Goal: Task Accomplishment & Management: Use online tool/utility

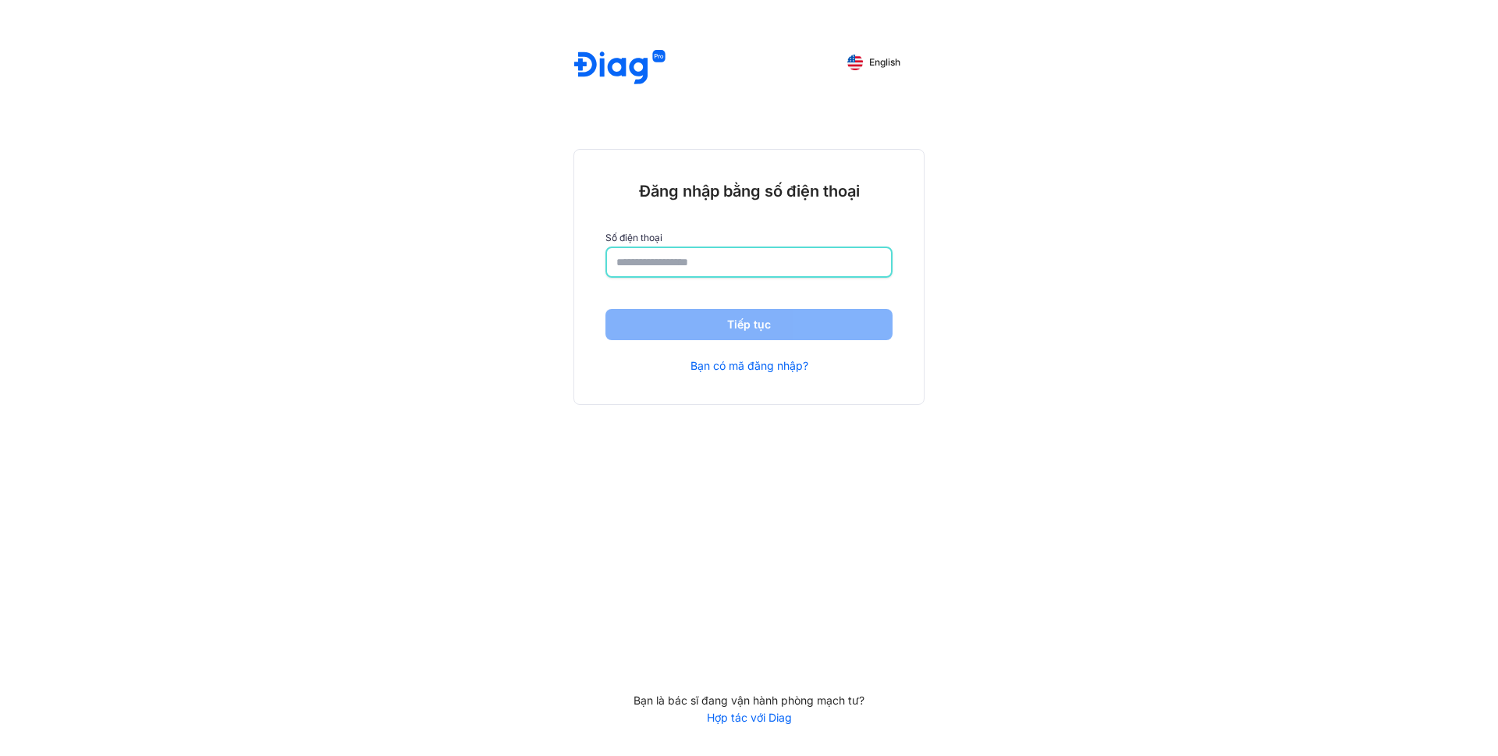
click at [644, 260] on input "number" at bounding box center [748, 262] width 265 height 28
type input "**********"
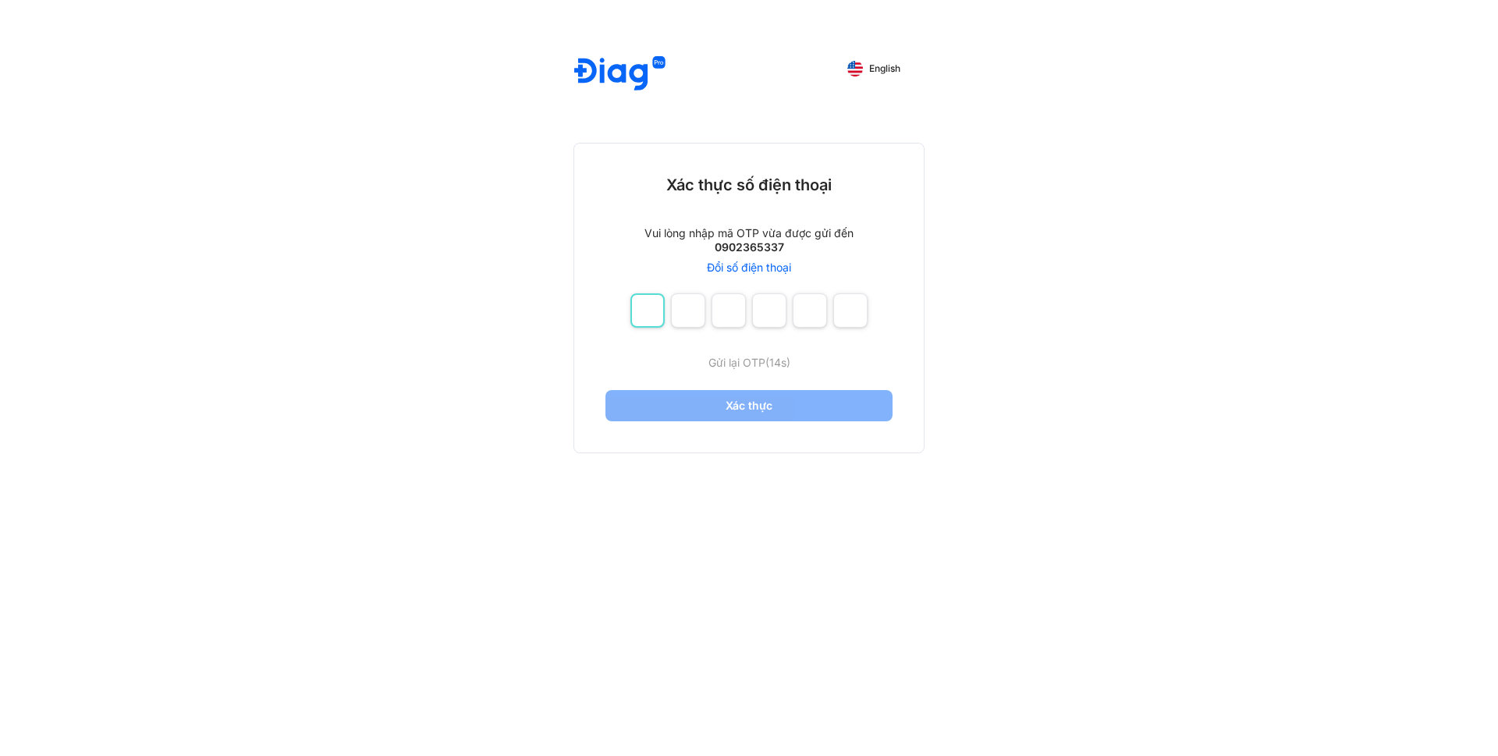
click at [659, 316] on input "number" at bounding box center [648, 310] width 34 height 34
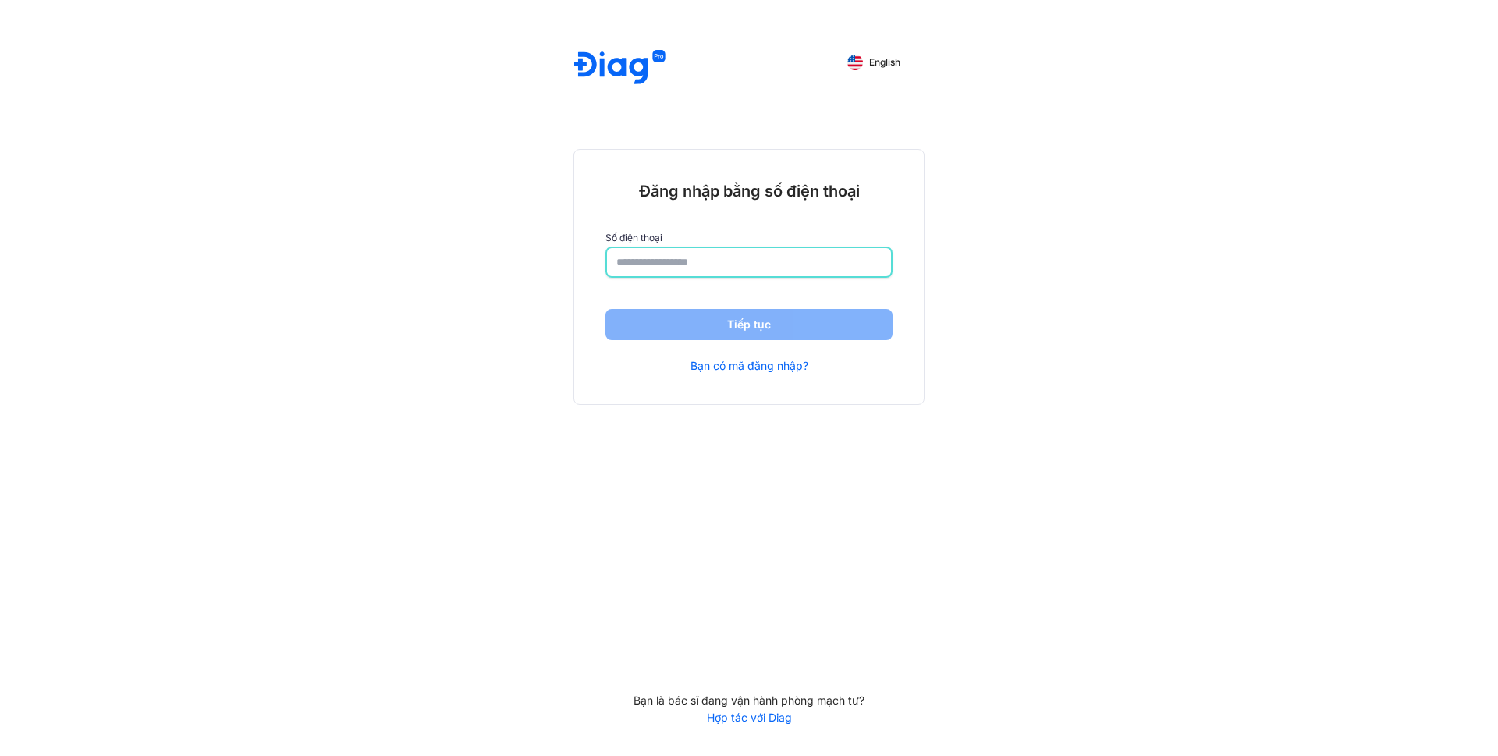
click at [641, 262] on input "number" at bounding box center [748, 262] width 265 height 28
type input "**********"
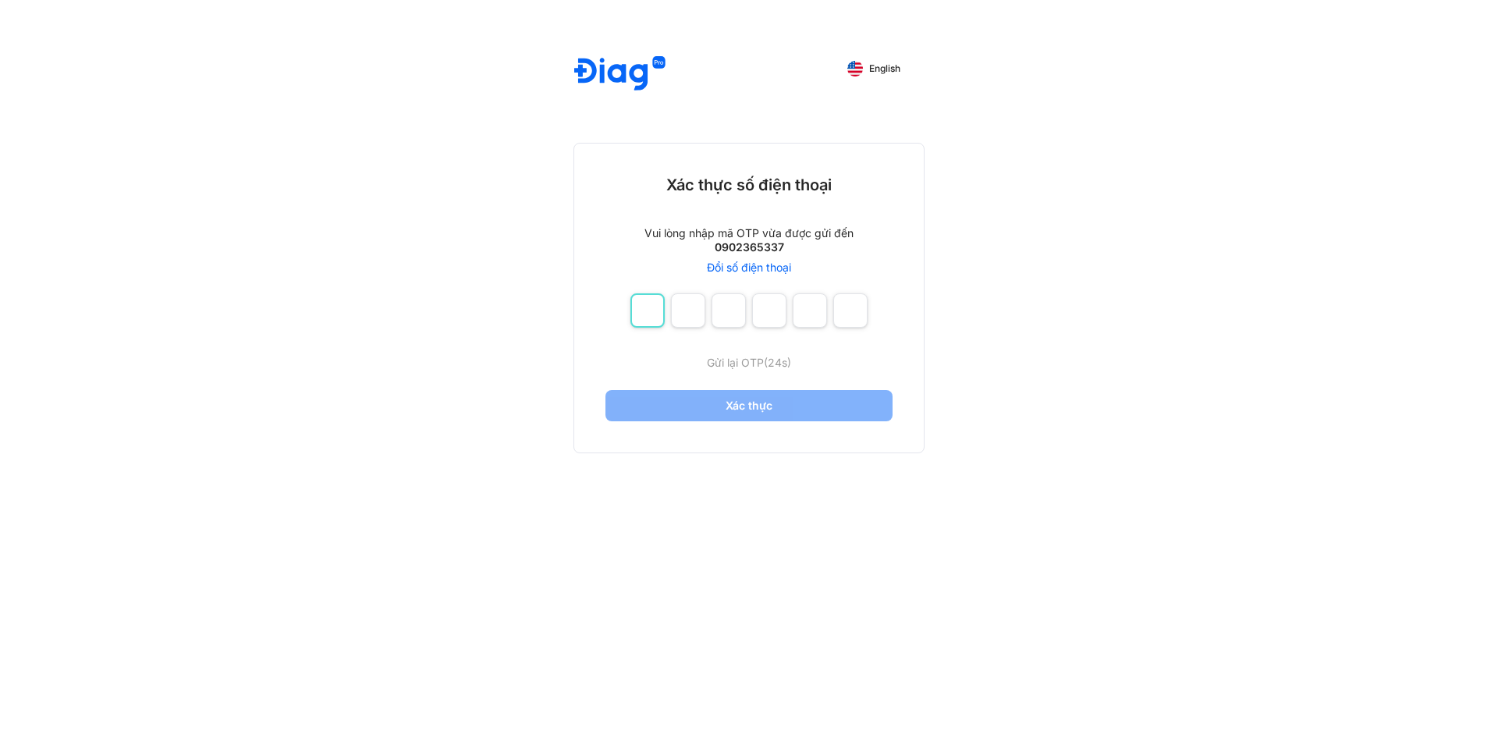
click at [652, 316] on input "number" at bounding box center [648, 310] width 34 height 34
drag, startPoint x: 739, startPoint y: 267, endPoint x: 730, endPoint y: 261, distance: 10.8
click at [739, 267] on link "Đổi số điện thoại" at bounding box center [749, 268] width 84 height 14
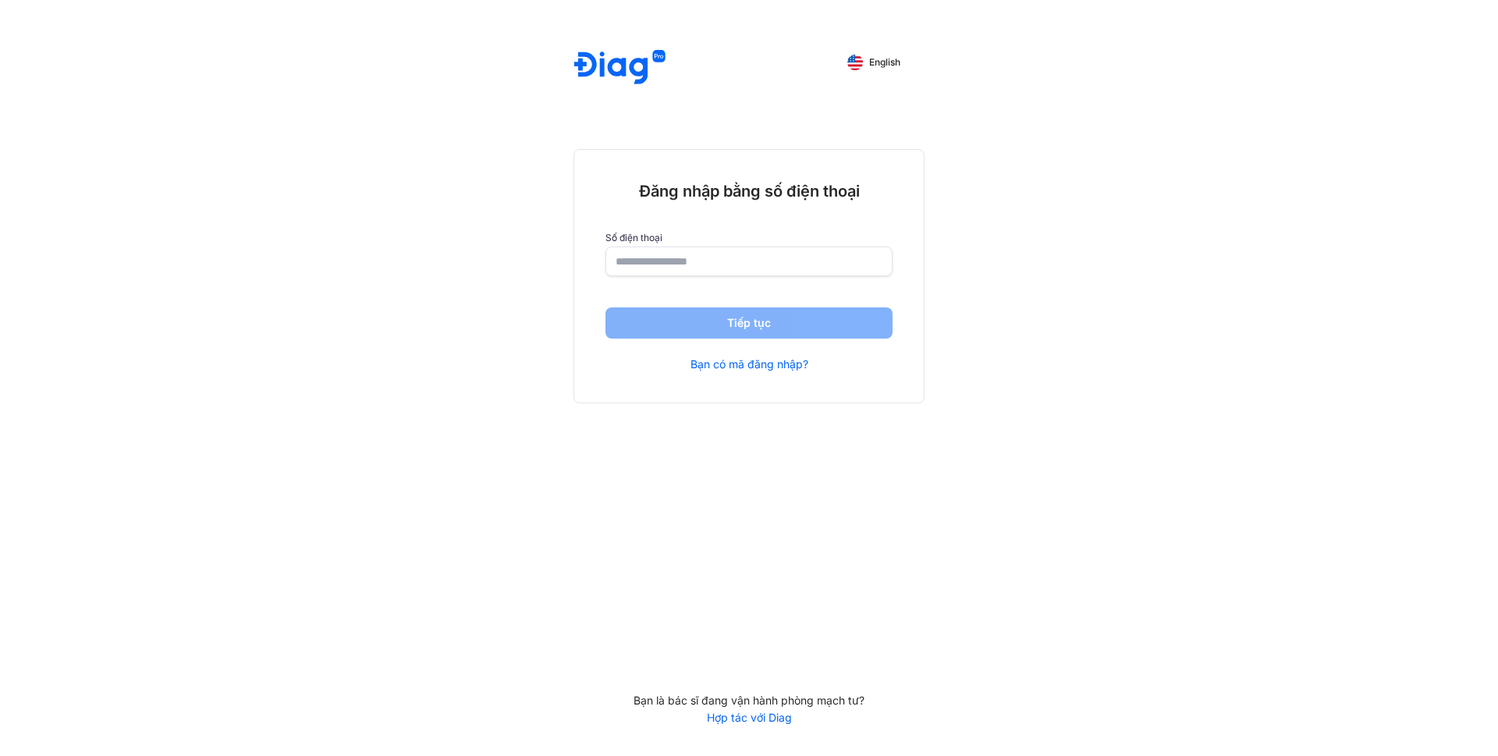
click at [690, 255] on input "number" at bounding box center [749, 261] width 267 height 28
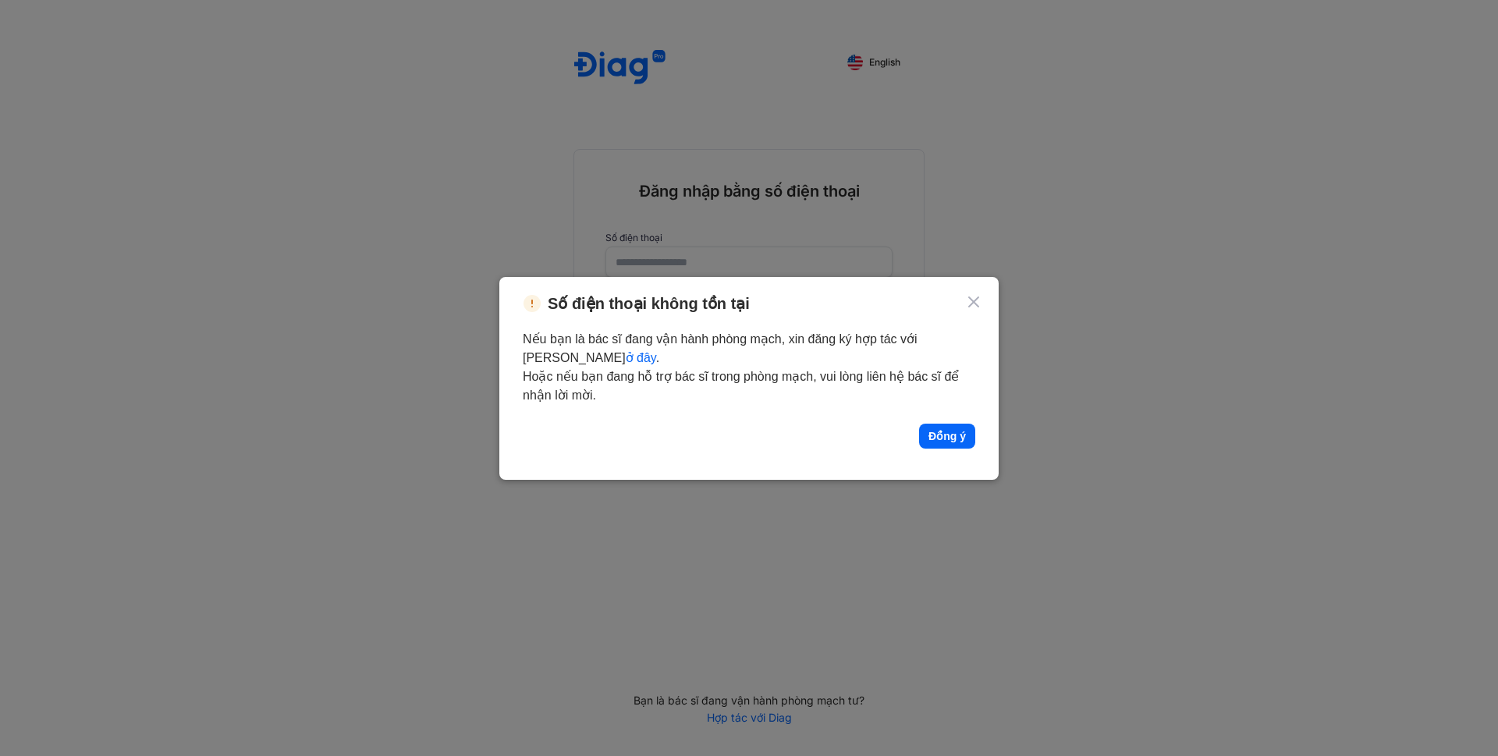
click at [976, 305] on icon at bounding box center [974, 302] width 19 height 19
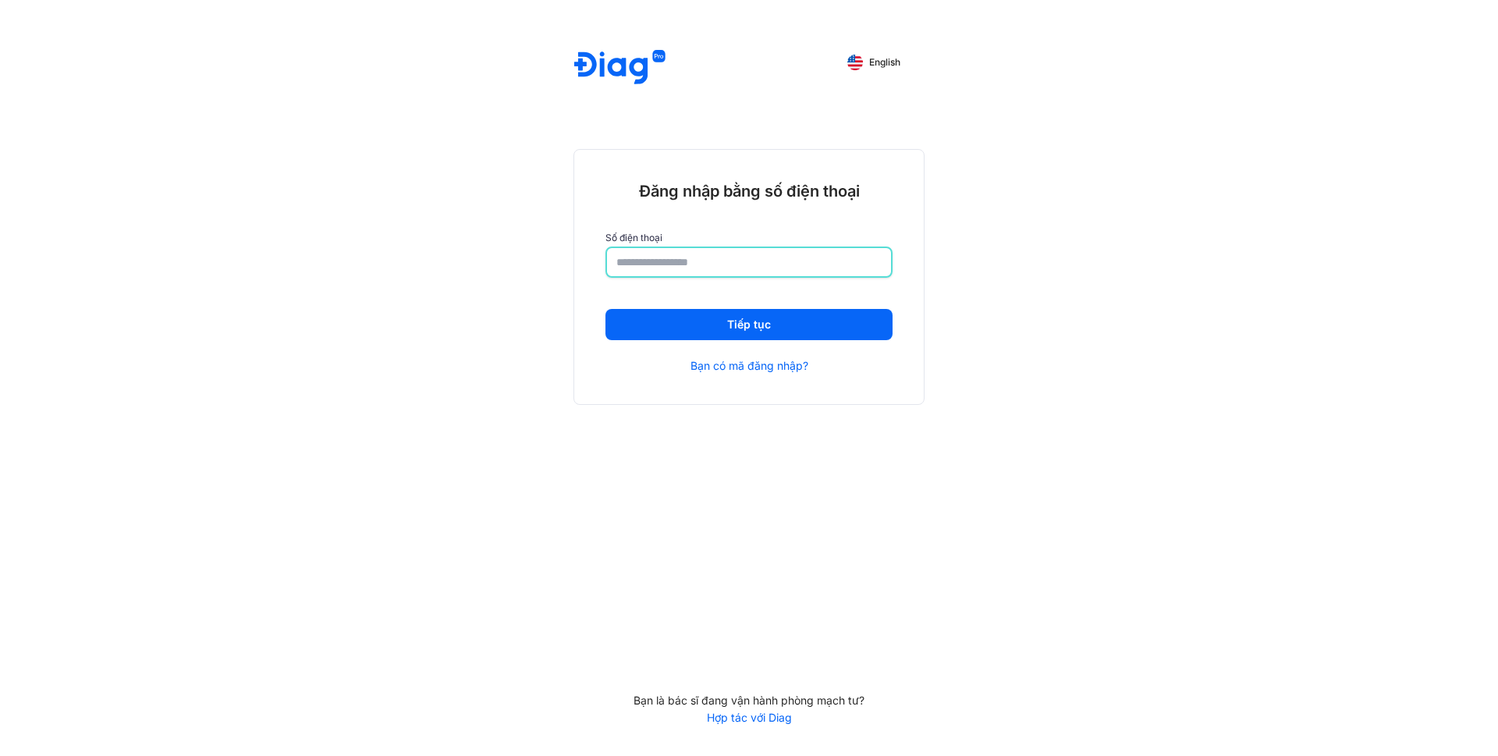
drag, startPoint x: 704, startPoint y: 268, endPoint x: 462, endPoint y: 243, distance: 243.2
click at [462, 243] on div "**********" at bounding box center [749, 378] width 1498 height 756
type input "**********"
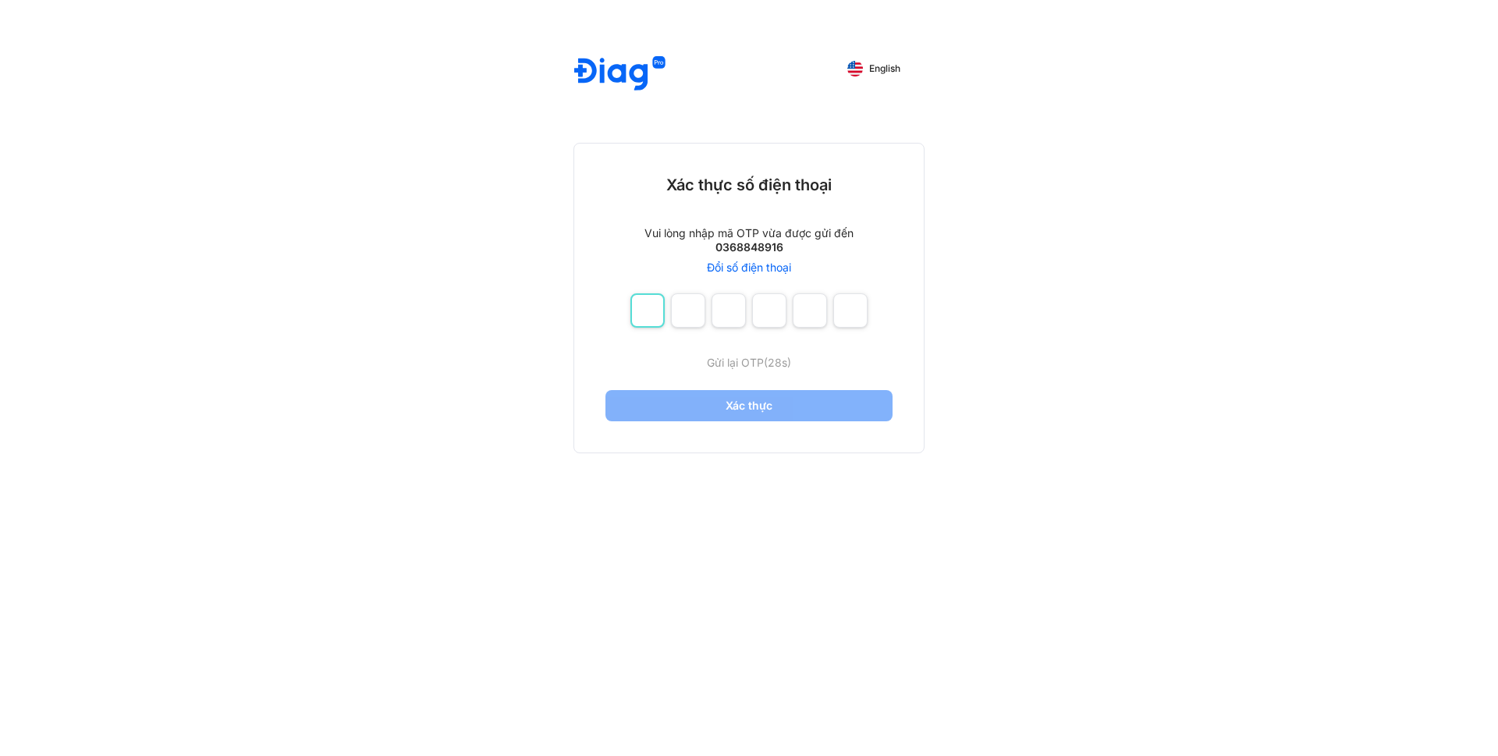
click at [655, 321] on input "number" at bounding box center [648, 310] width 34 height 34
click at [730, 267] on link "Đổi số điện thoại" at bounding box center [749, 268] width 84 height 14
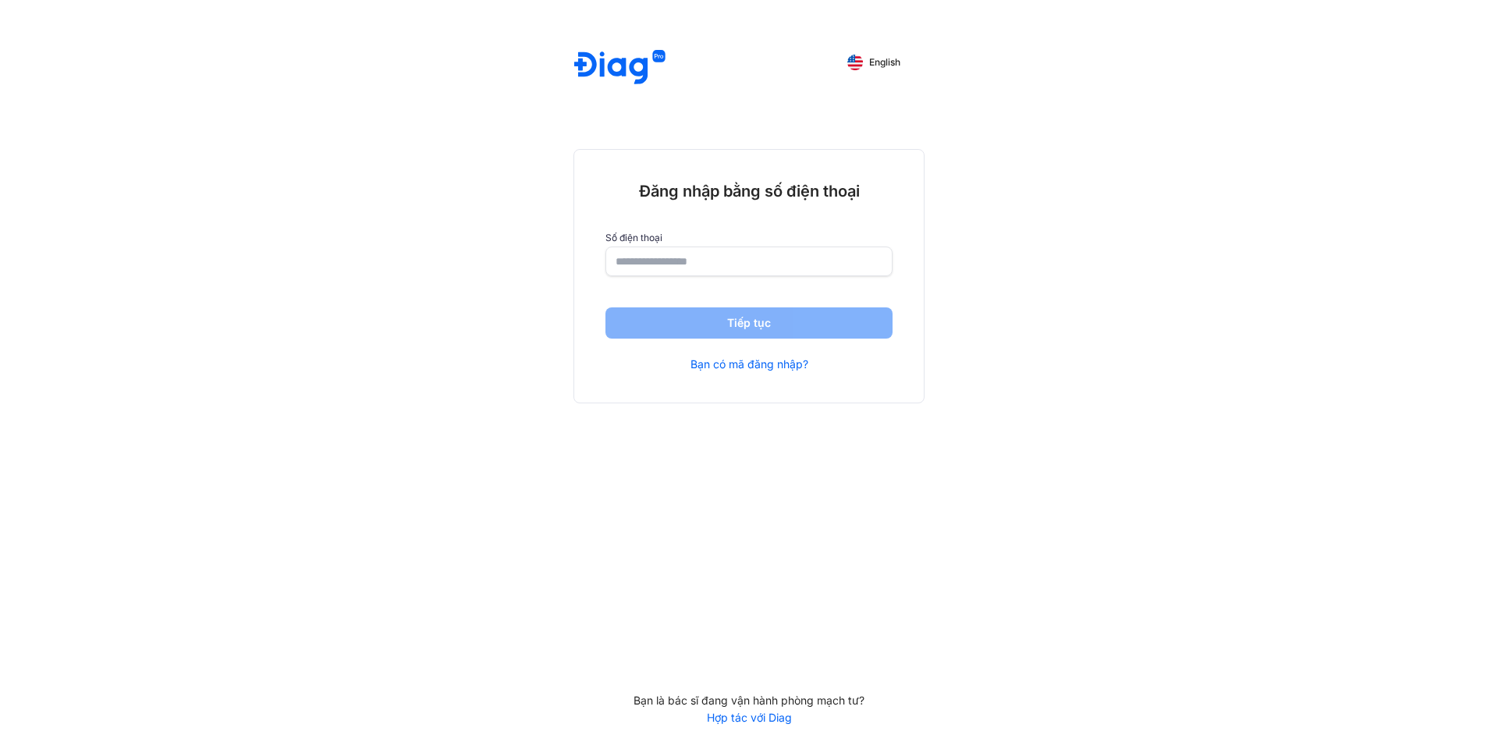
click at [666, 261] on input "number" at bounding box center [749, 261] width 267 height 28
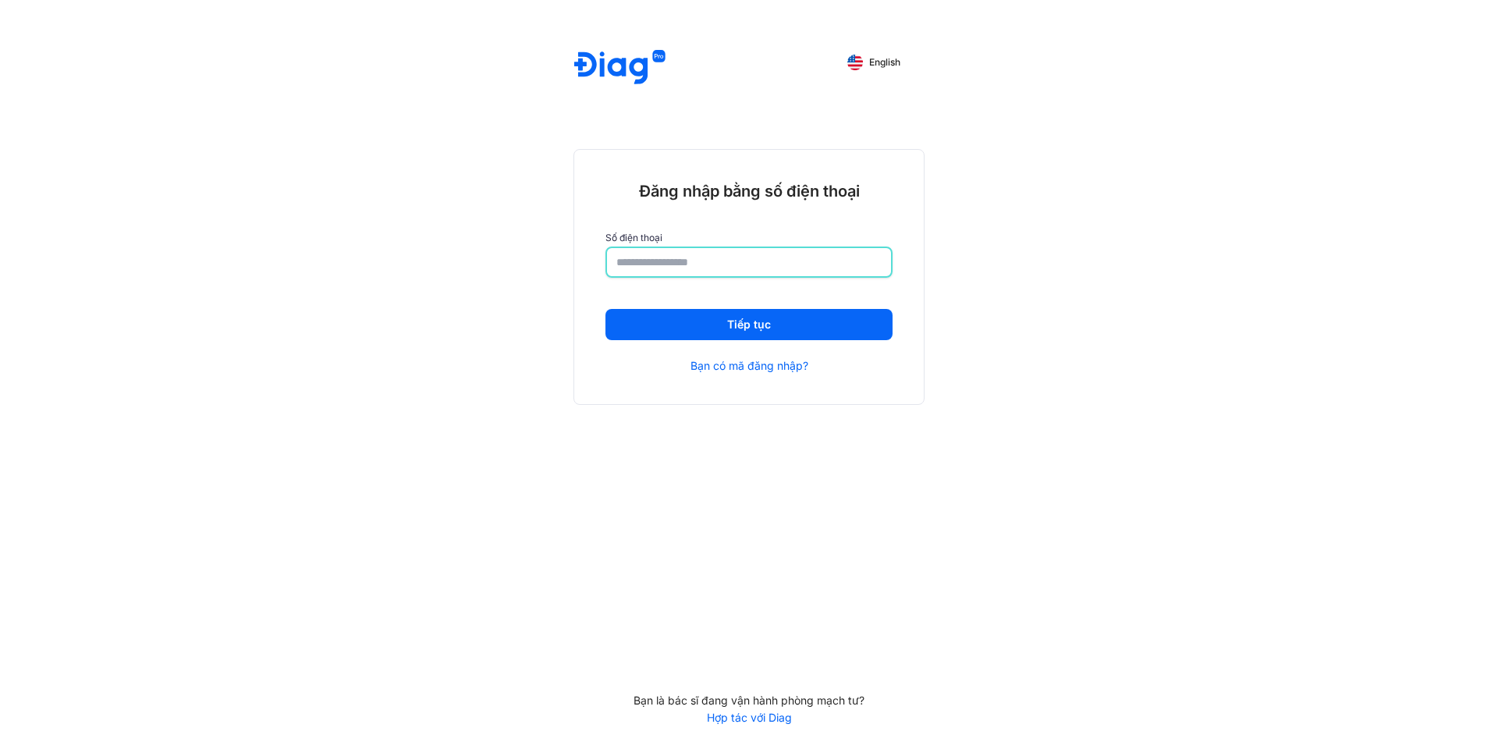
type input "**********"
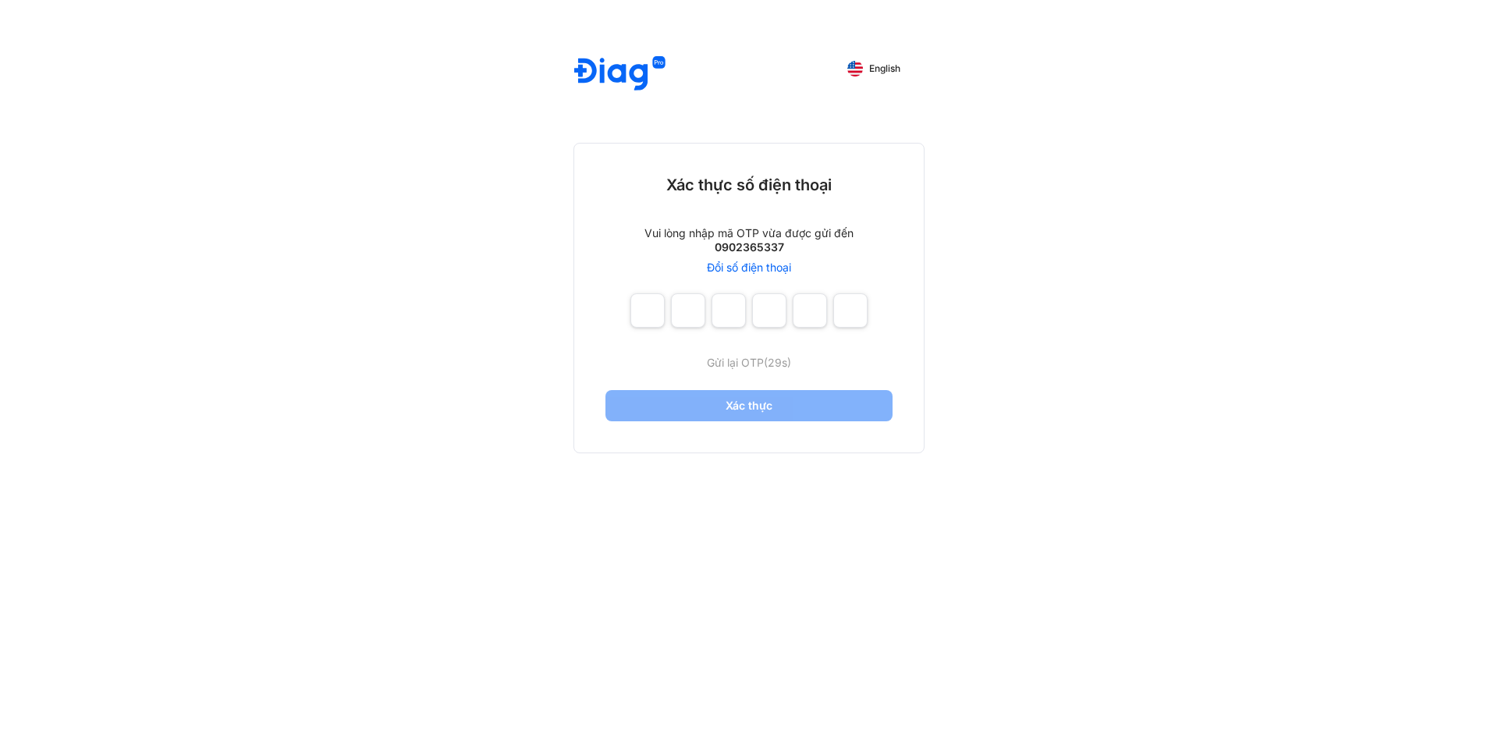
click at [760, 265] on link "Đổi số điện thoại" at bounding box center [749, 268] width 84 height 14
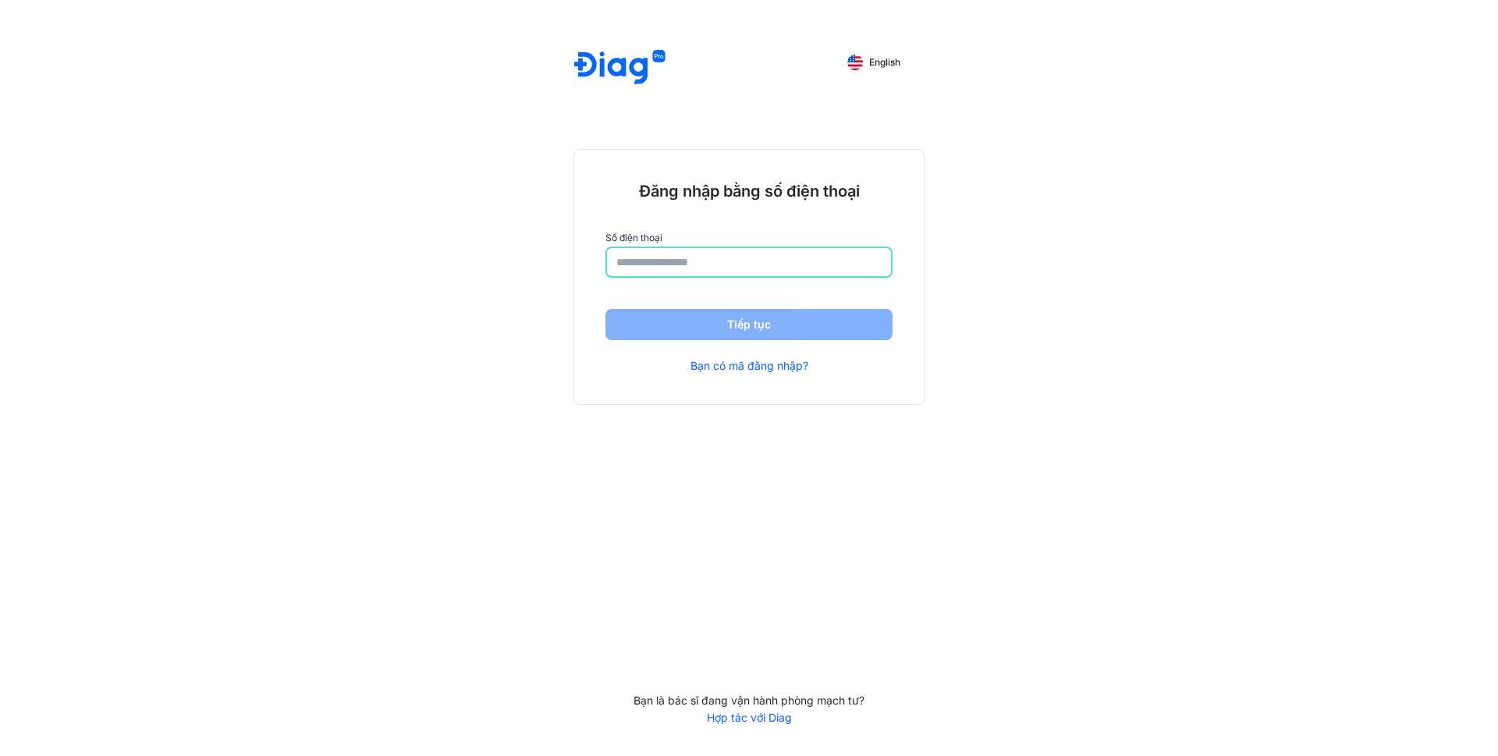
click at [656, 269] on input "number" at bounding box center [748, 262] width 265 height 28
drag, startPoint x: 687, startPoint y: 271, endPoint x: 566, endPoint y: 250, distance: 123.5
click at [566, 259] on div "English Đăng nhập bằng số điện thoại Số điện thoại ******* Tiếp tục Bạn có mã đ…" at bounding box center [749, 378] width 1498 height 756
type input "**********"
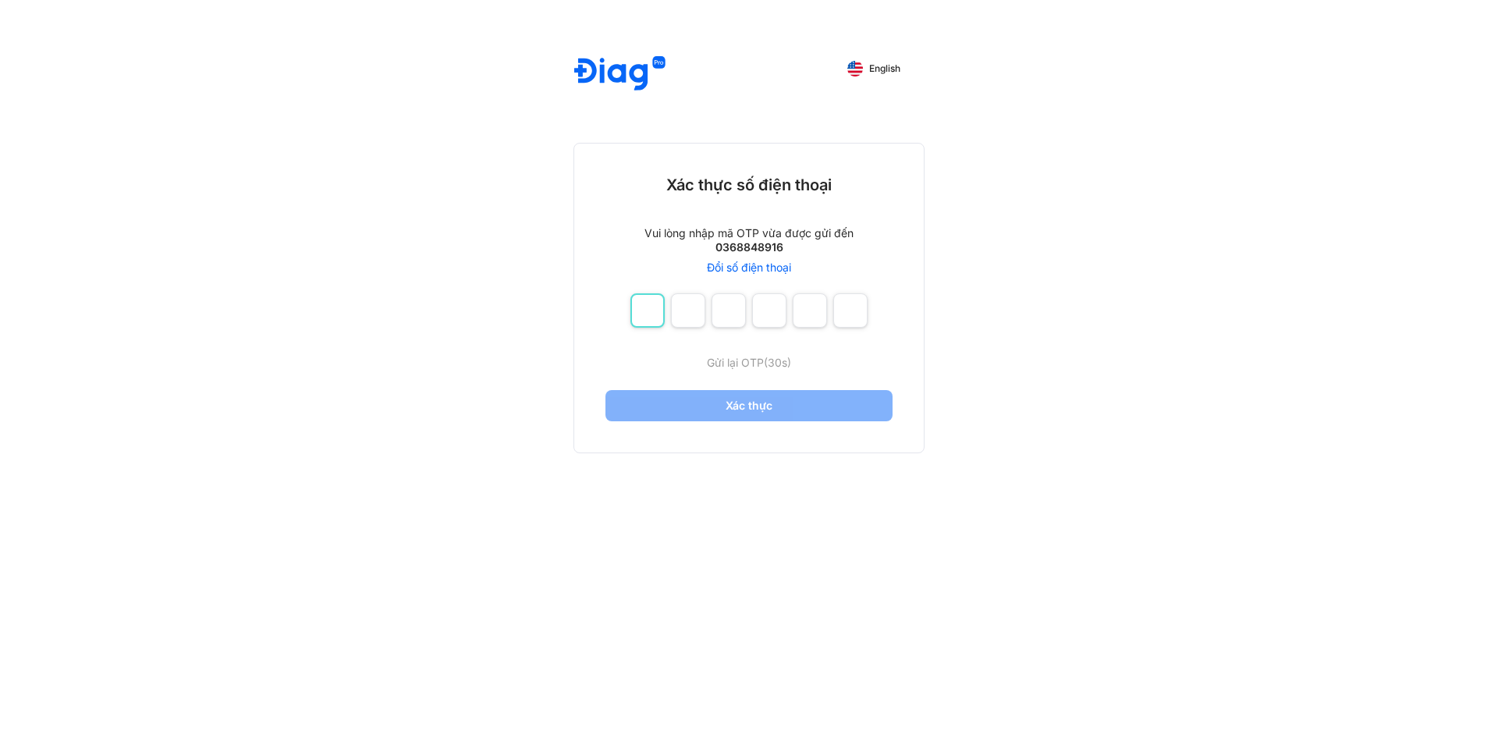
click at [656, 317] on input "number" at bounding box center [648, 310] width 34 height 34
type input "*"
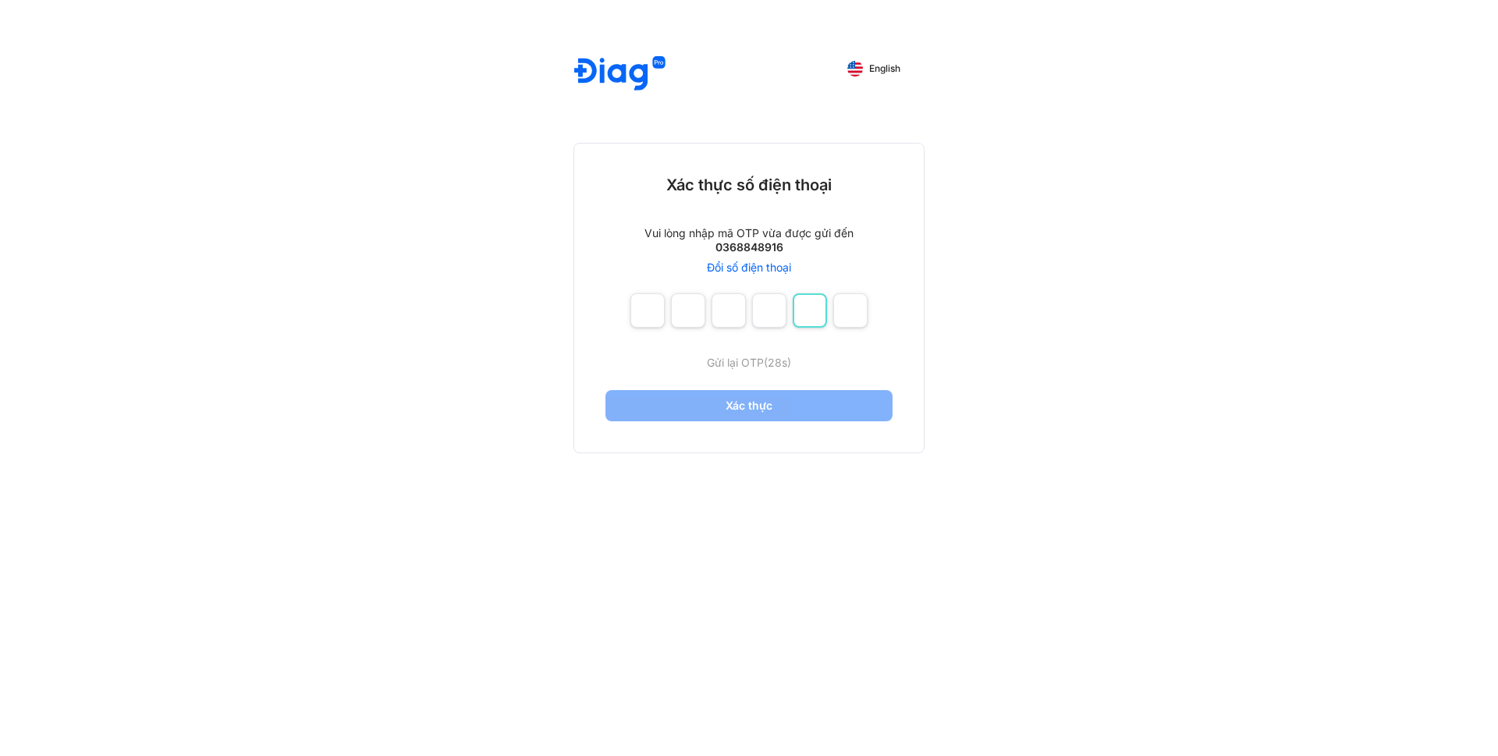
type input "*"
click at [658, 304] on input "number" at bounding box center [648, 310] width 34 height 34
type input "*"
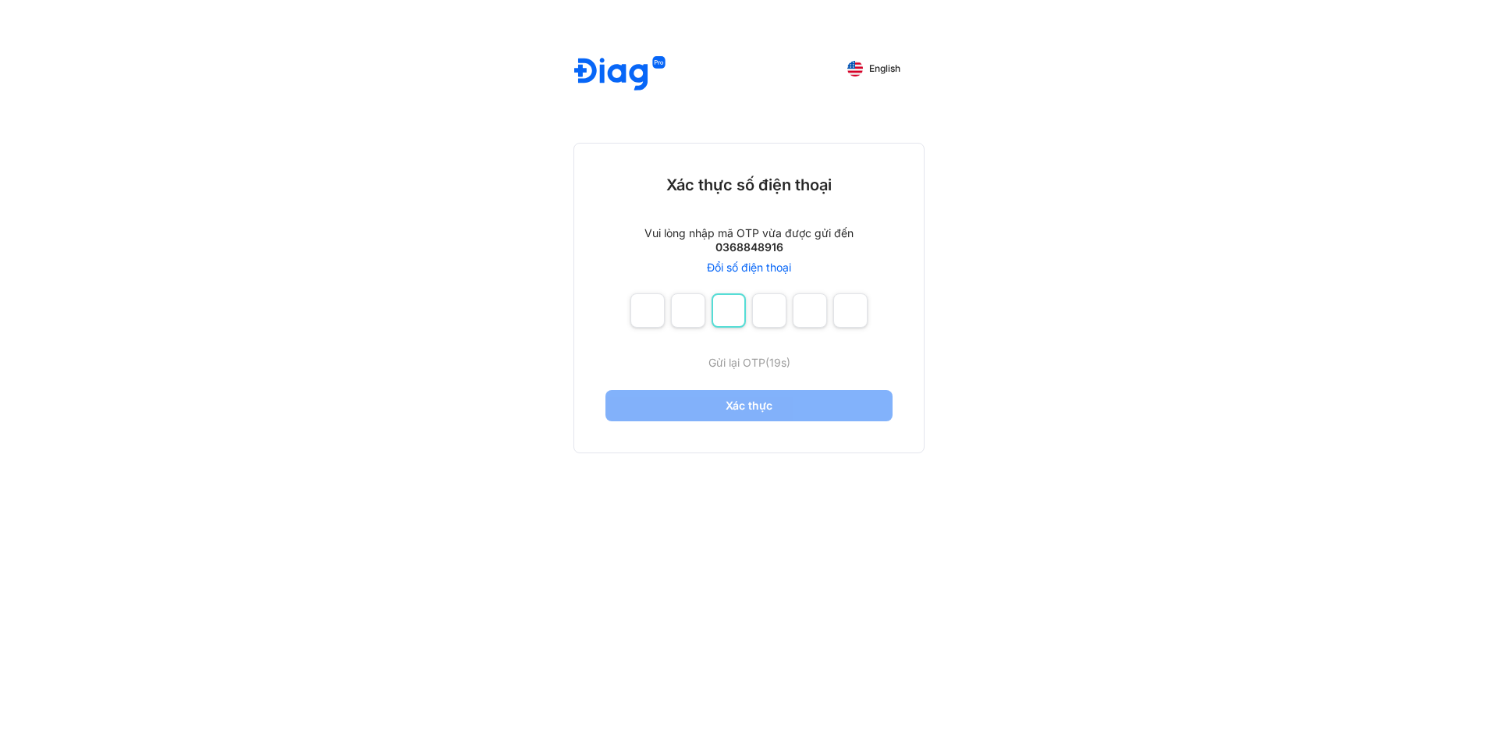
type input "*"
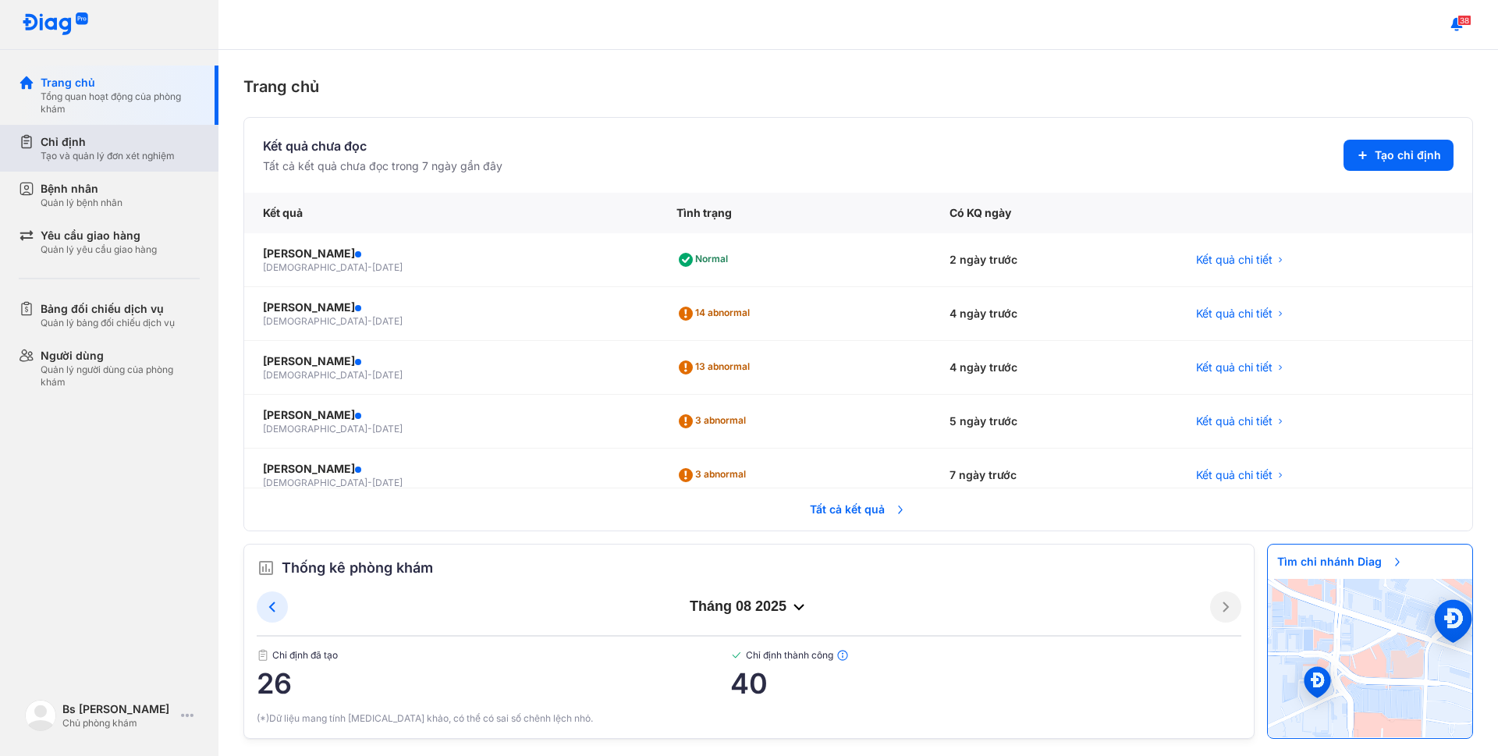
click at [50, 152] on div "Tạo và quản lý đơn xét nghiệm" at bounding box center [108, 156] width 134 height 12
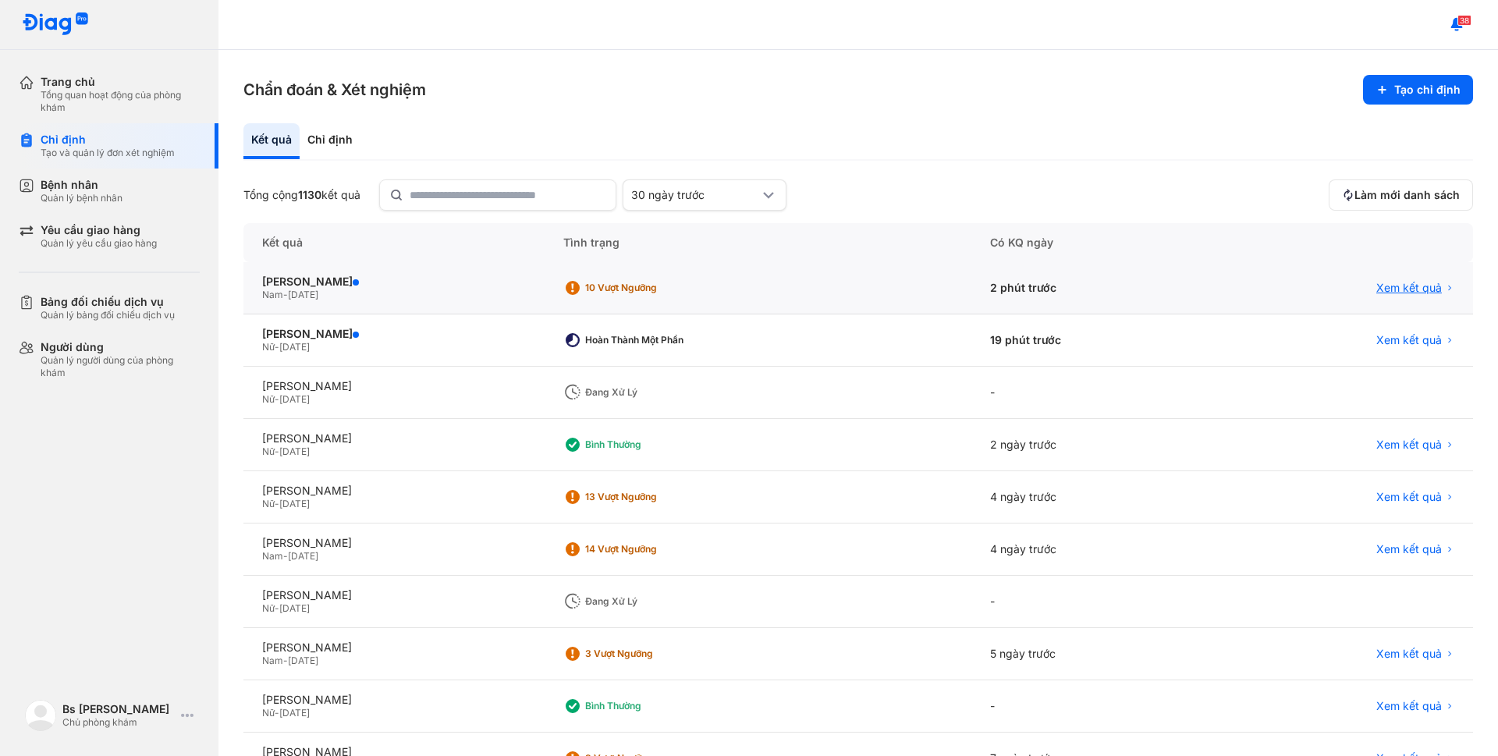
click at [1393, 283] on span "Xem kết quả" at bounding box center [1410, 288] width 66 height 14
click at [1388, 282] on span "Xem kết quả" at bounding box center [1410, 288] width 66 height 14
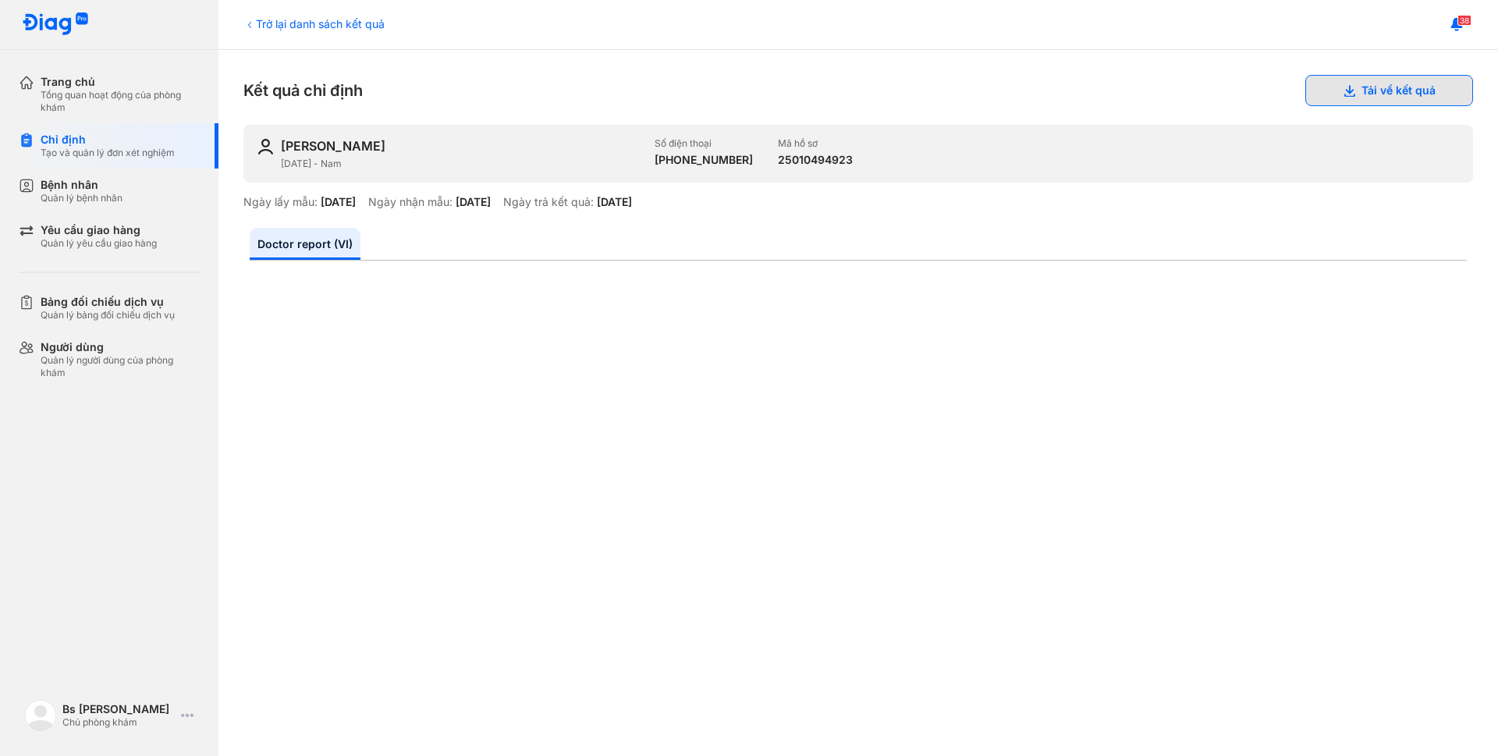
click at [1357, 94] on button "Tải về kết quả" at bounding box center [1390, 90] width 168 height 31
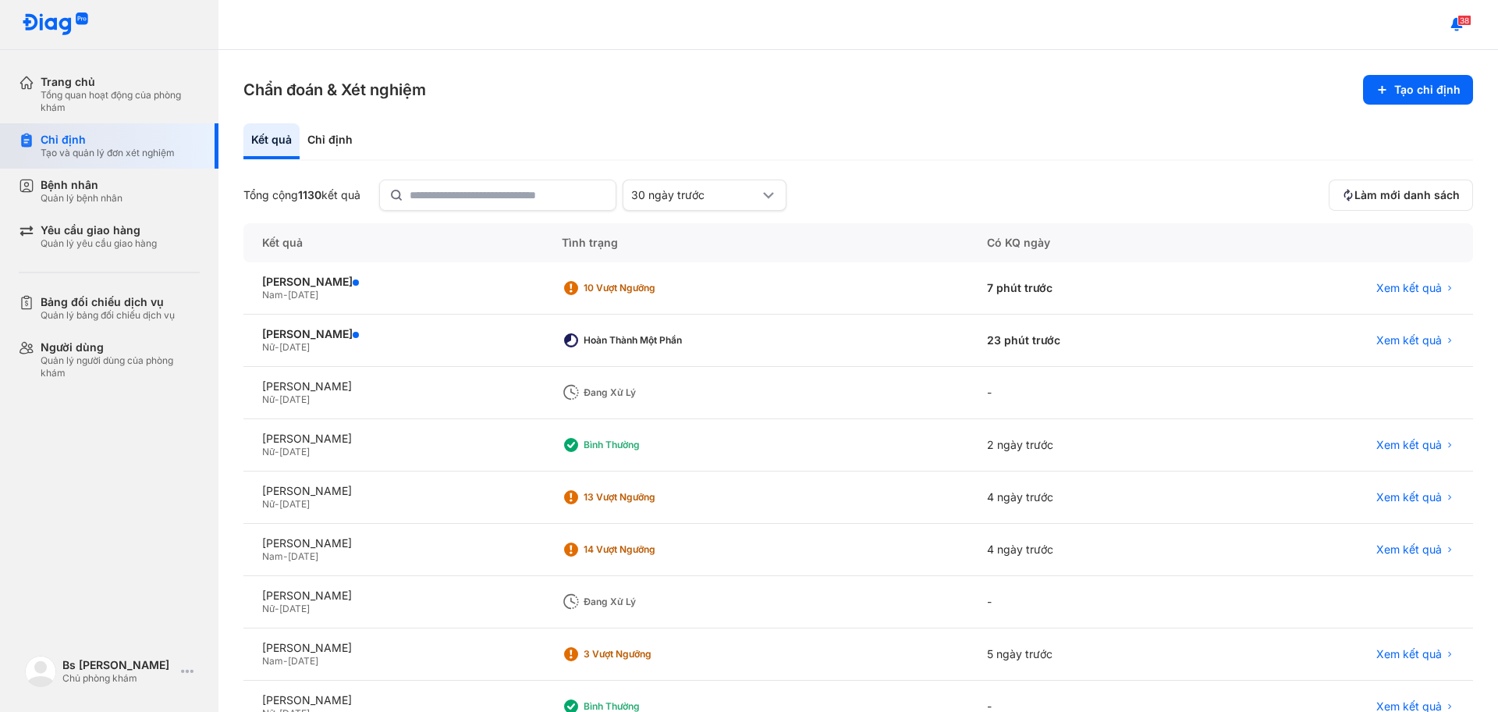
click at [45, 134] on div "Chỉ định" at bounding box center [108, 140] width 134 height 14
click at [68, 140] on div "Chỉ định" at bounding box center [108, 140] width 134 height 14
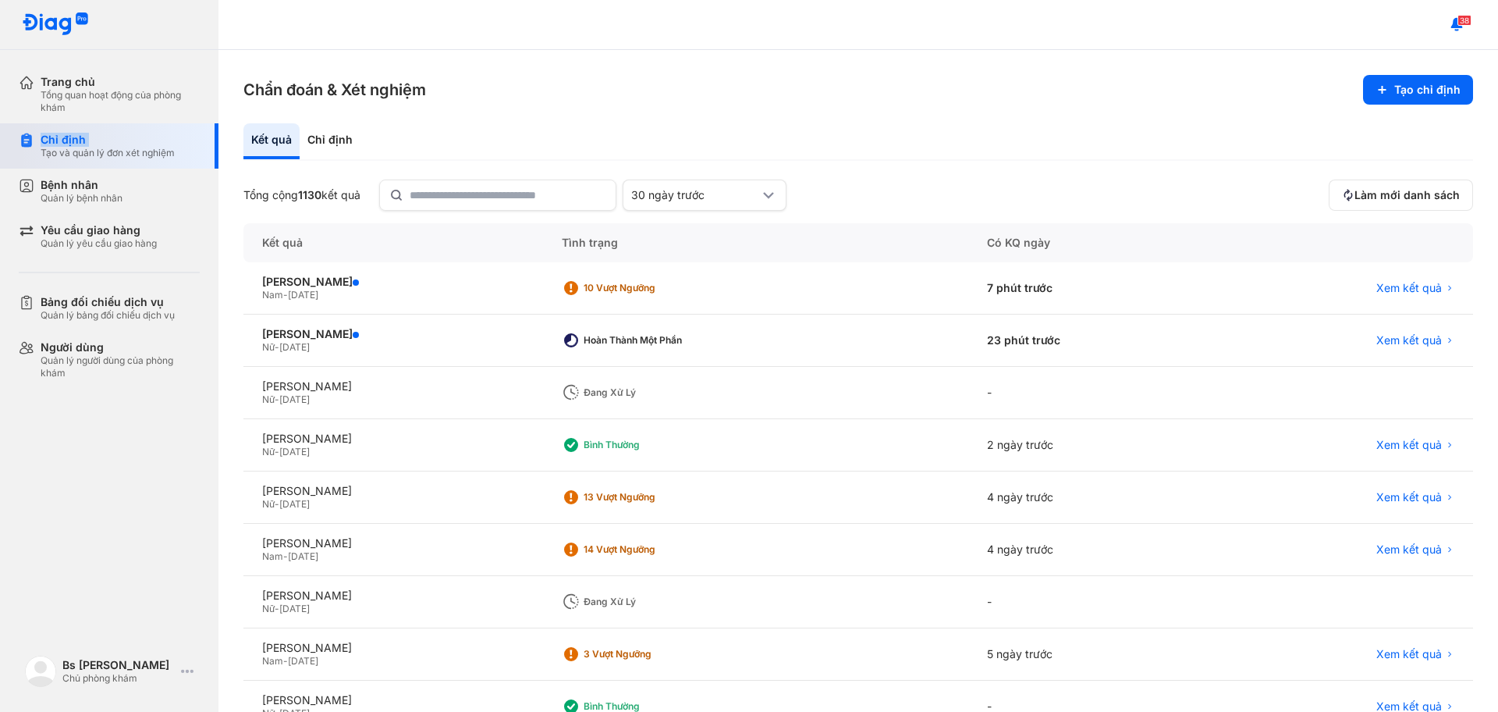
click at [68, 140] on div "Chỉ định" at bounding box center [108, 140] width 134 height 14
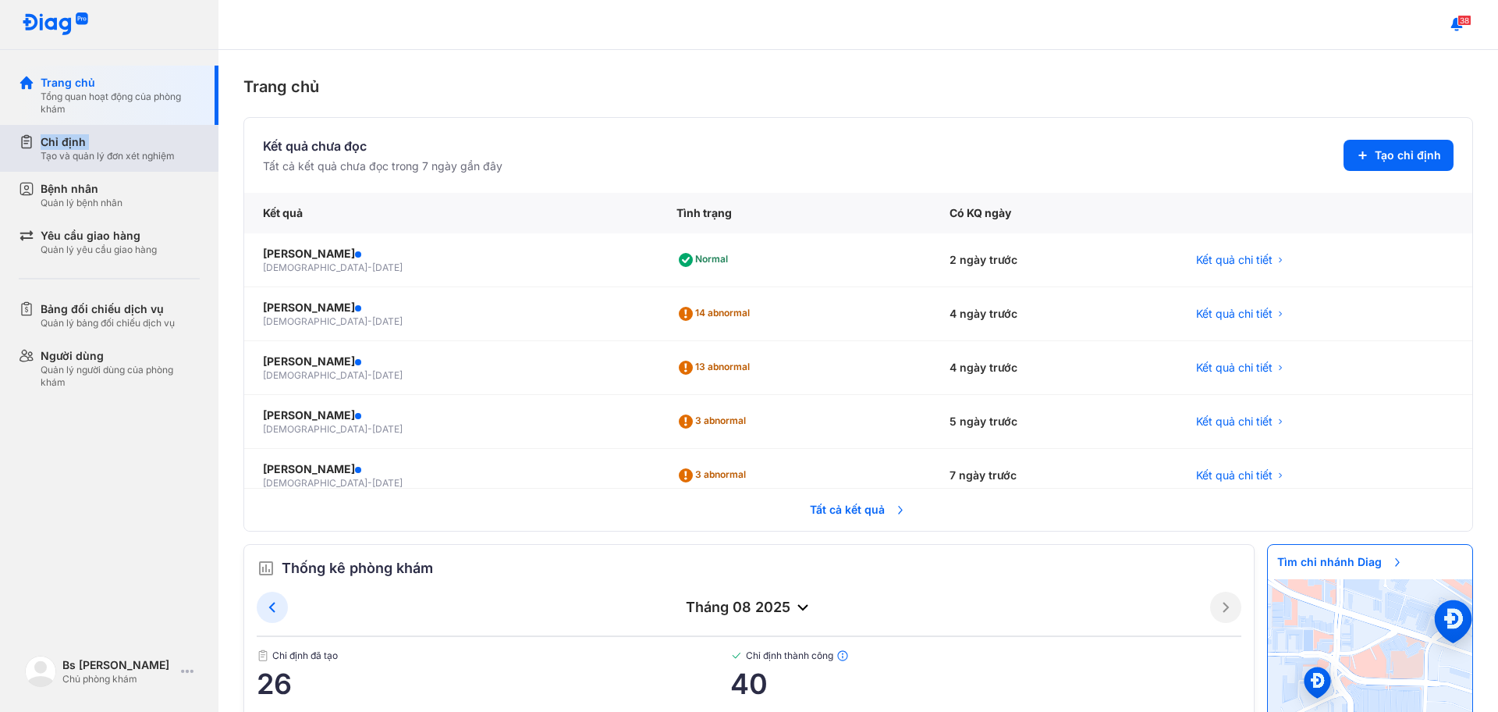
click at [52, 143] on div "Chỉ định" at bounding box center [108, 142] width 134 height 16
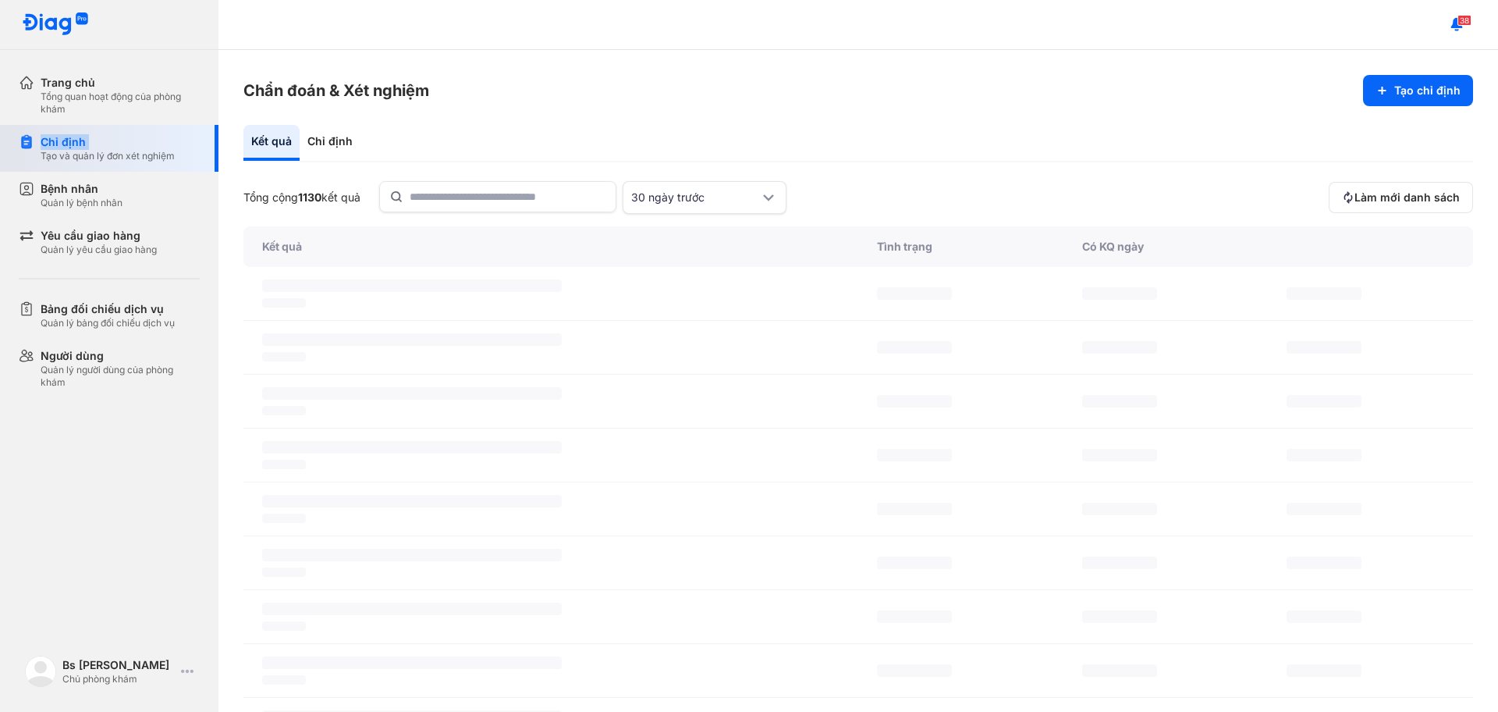
click at [52, 143] on div "Chỉ định" at bounding box center [108, 142] width 134 height 16
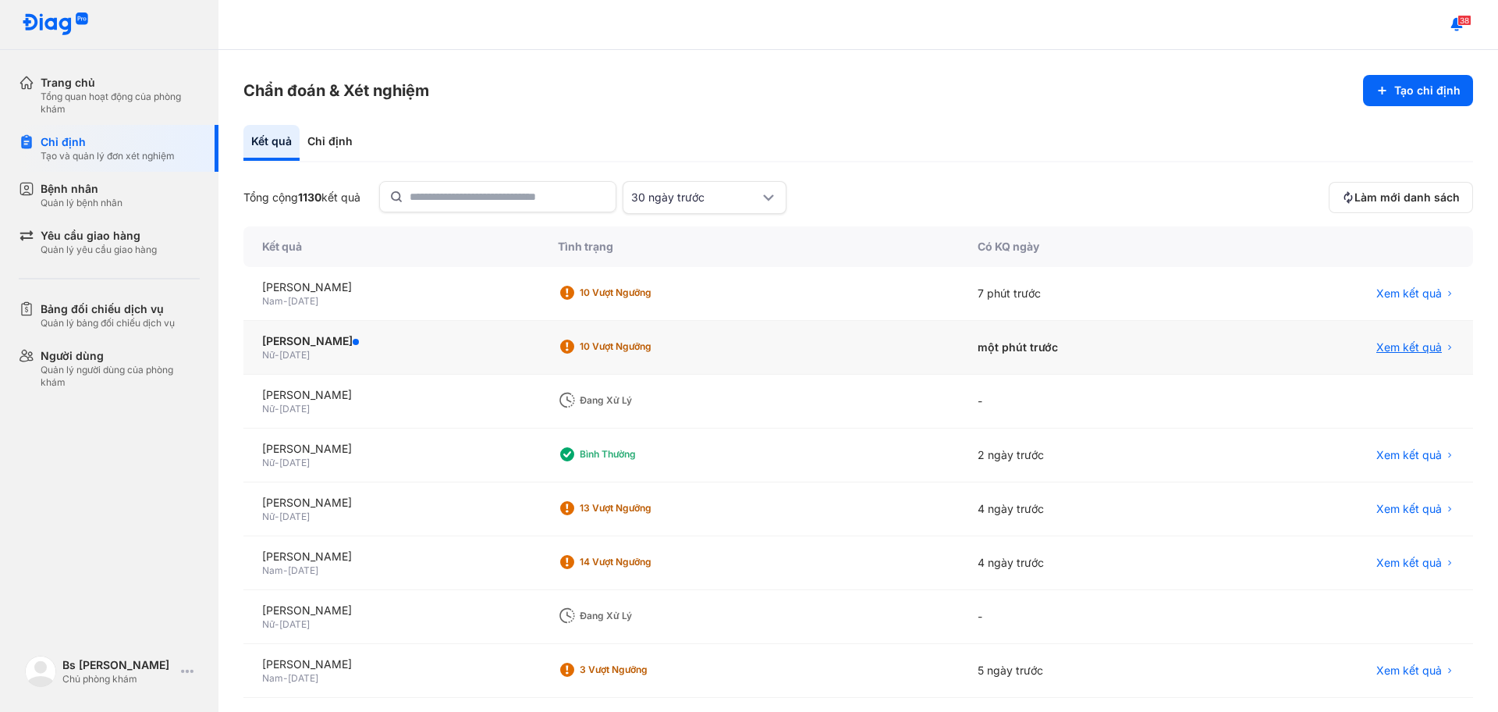
click at [1377, 348] on span "Xem kết quả" at bounding box center [1410, 347] width 66 height 16
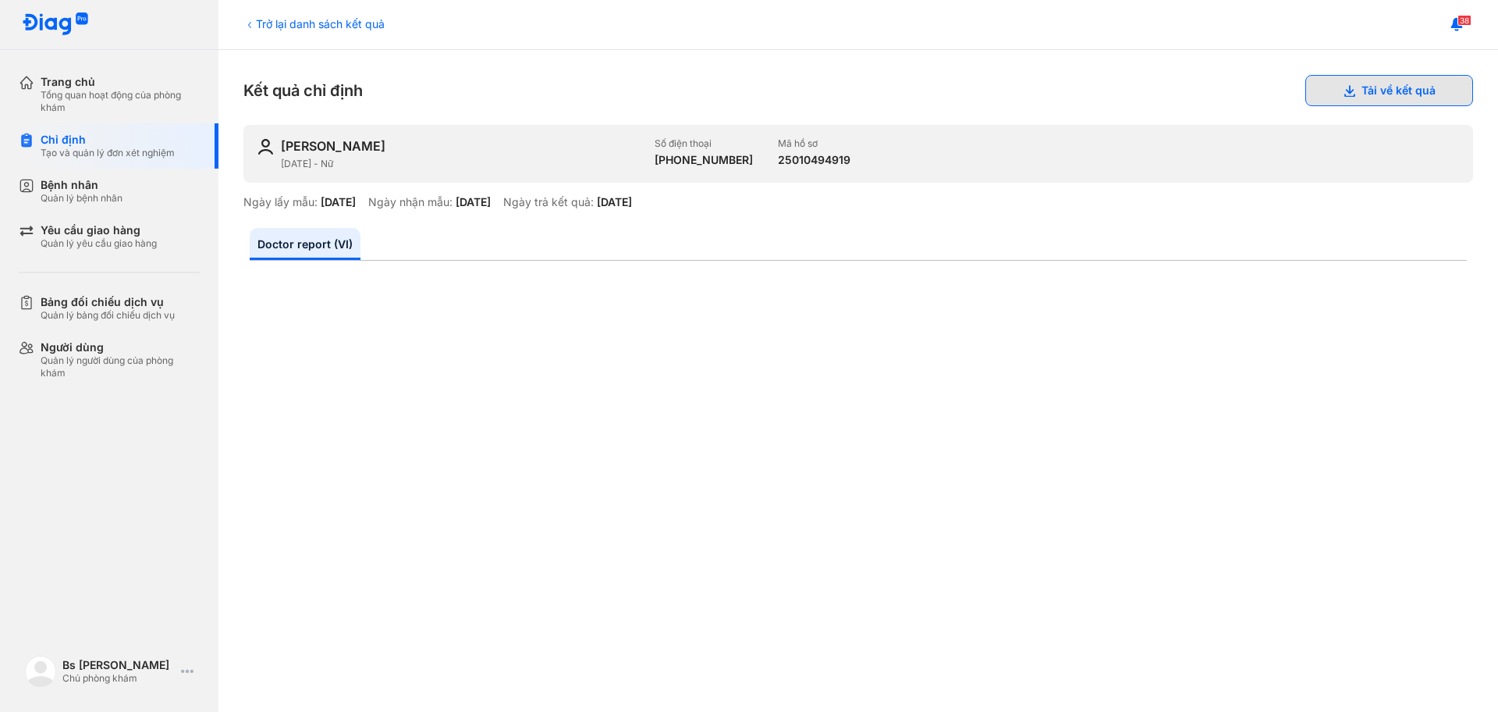
click at [1355, 86] on button "Tải về kết quả" at bounding box center [1390, 90] width 168 height 31
